Goal: Task Accomplishment & Management: Use online tool/utility

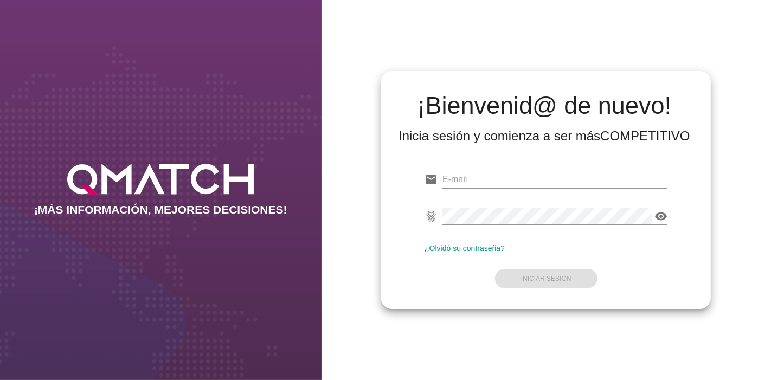
type input "[EMAIL_ADDRESS][PERSON_NAME][DOMAIN_NAME]"
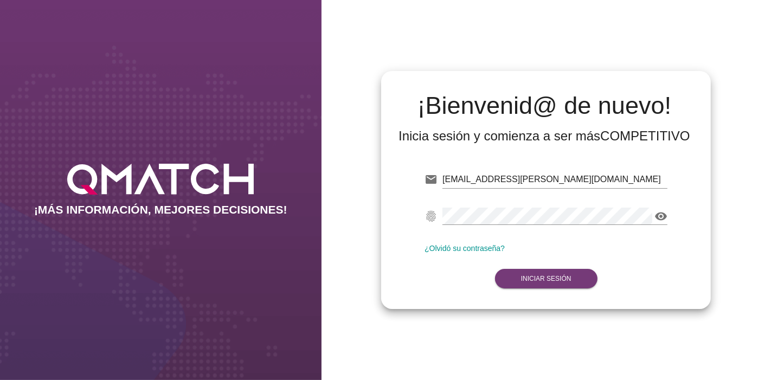
drag, startPoint x: 568, startPoint y: 267, endPoint x: 562, endPoint y: 276, distance: 10.5
click at [562, 276] on form "email [EMAIL_ADDRESS][PERSON_NAME][DOMAIN_NAME] Correo no válido fingerprint vi…" at bounding box center [545, 228] width 243 height 128
click at [562, 276] on strong "Iniciar Sesión" at bounding box center [546, 279] width 50 height 8
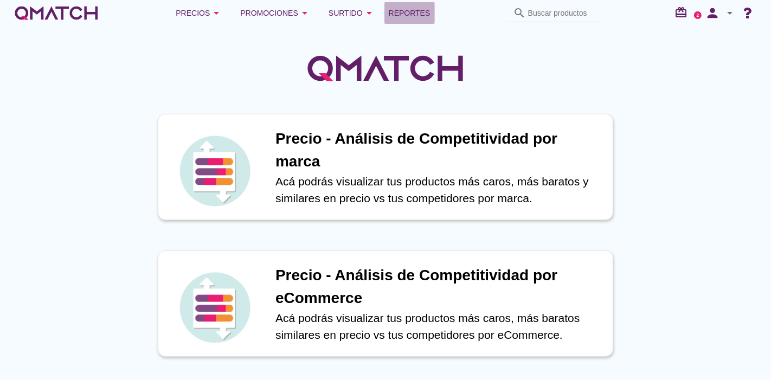
click at [423, 11] on span "Reportes" at bounding box center [410, 13] width 42 height 13
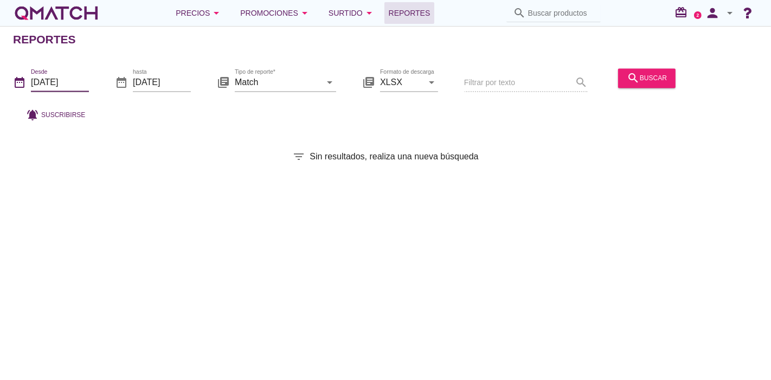
click at [36, 86] on input "[DATE]" at bounding box center [60, 82] width 58 height 17
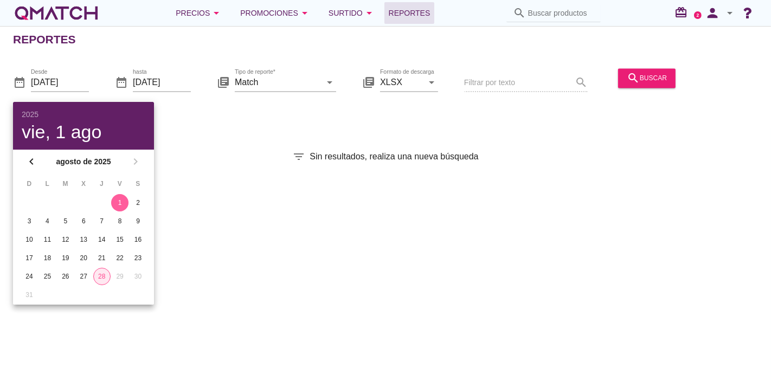
click at [105, 272] on div "28" at bounding box center [102, 277] width 16 height 10
type input "[DATE]"
click at [431, 217] on div "Reportes date_range Desde [DATE] date_range hasta [DATE] library_books Tipo de …" at bounding box center [385, 203] width 771 height 354
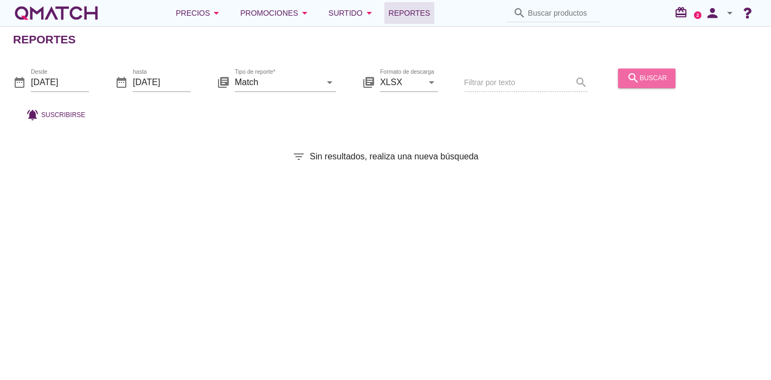
click at [652, 86] on button "search buscar" at bounding box center [646, 78] width 57 height 20
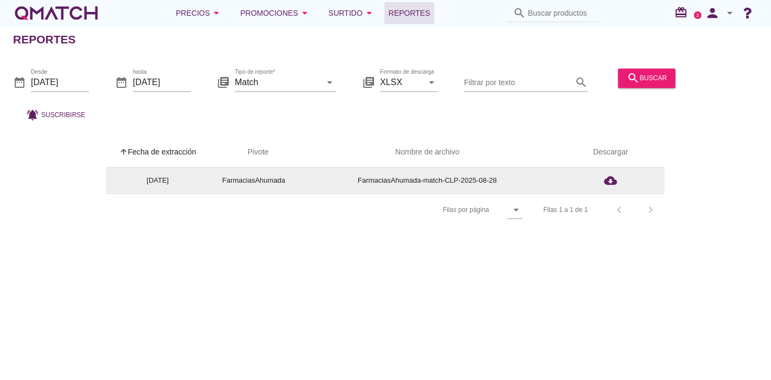
click at [610, 171] on td "cloud_download" at bounding box center [610, 180] width 108 height 26
click at [601, 180] on div "cloud_download" at bounding box center [610, 180] width 39 height 13
